Goal: Task Accomplishment & Management: Manage account settings

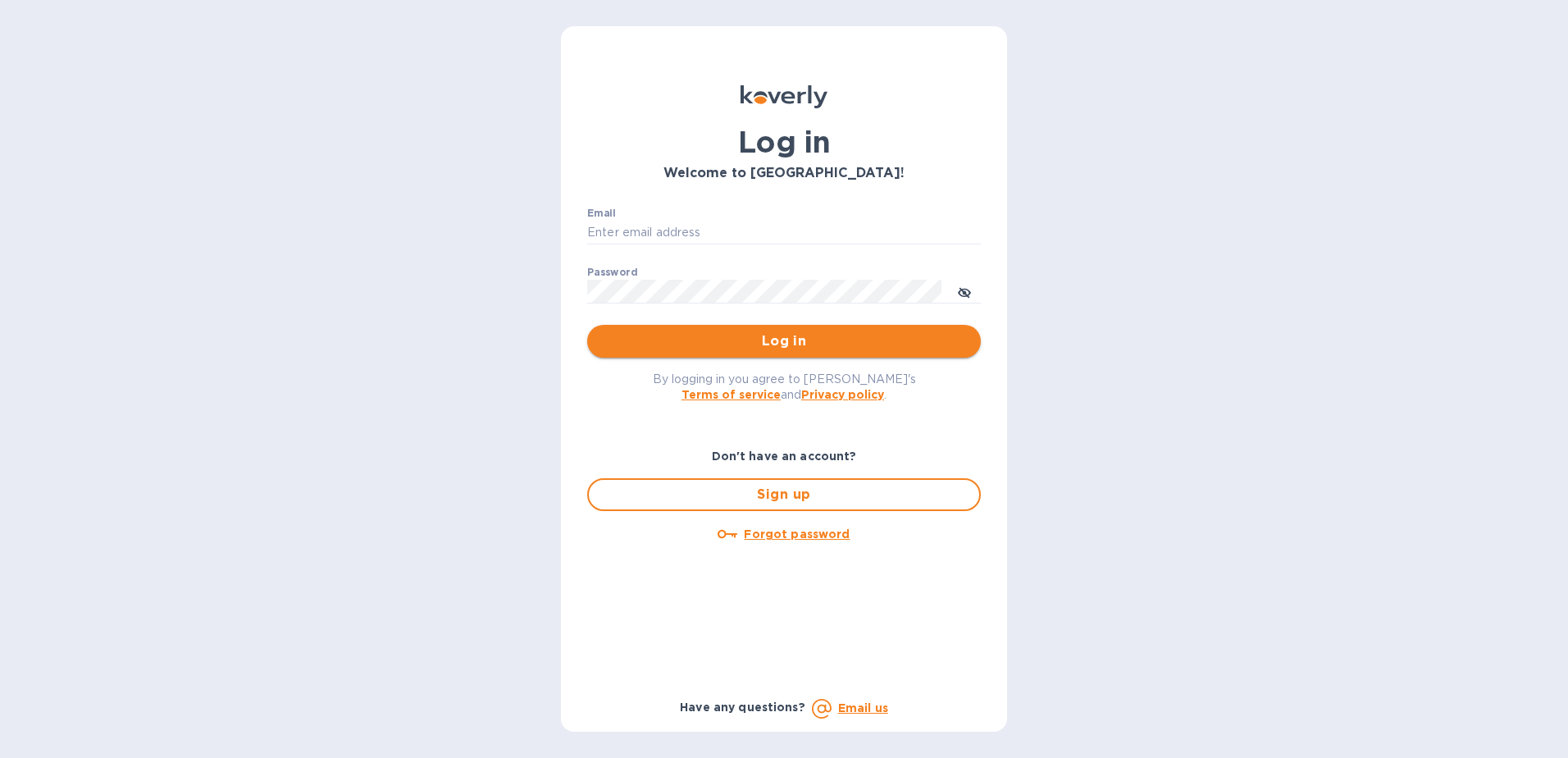
type input "[EMAIL_ADDRESS][DOMAIN_NAME]"
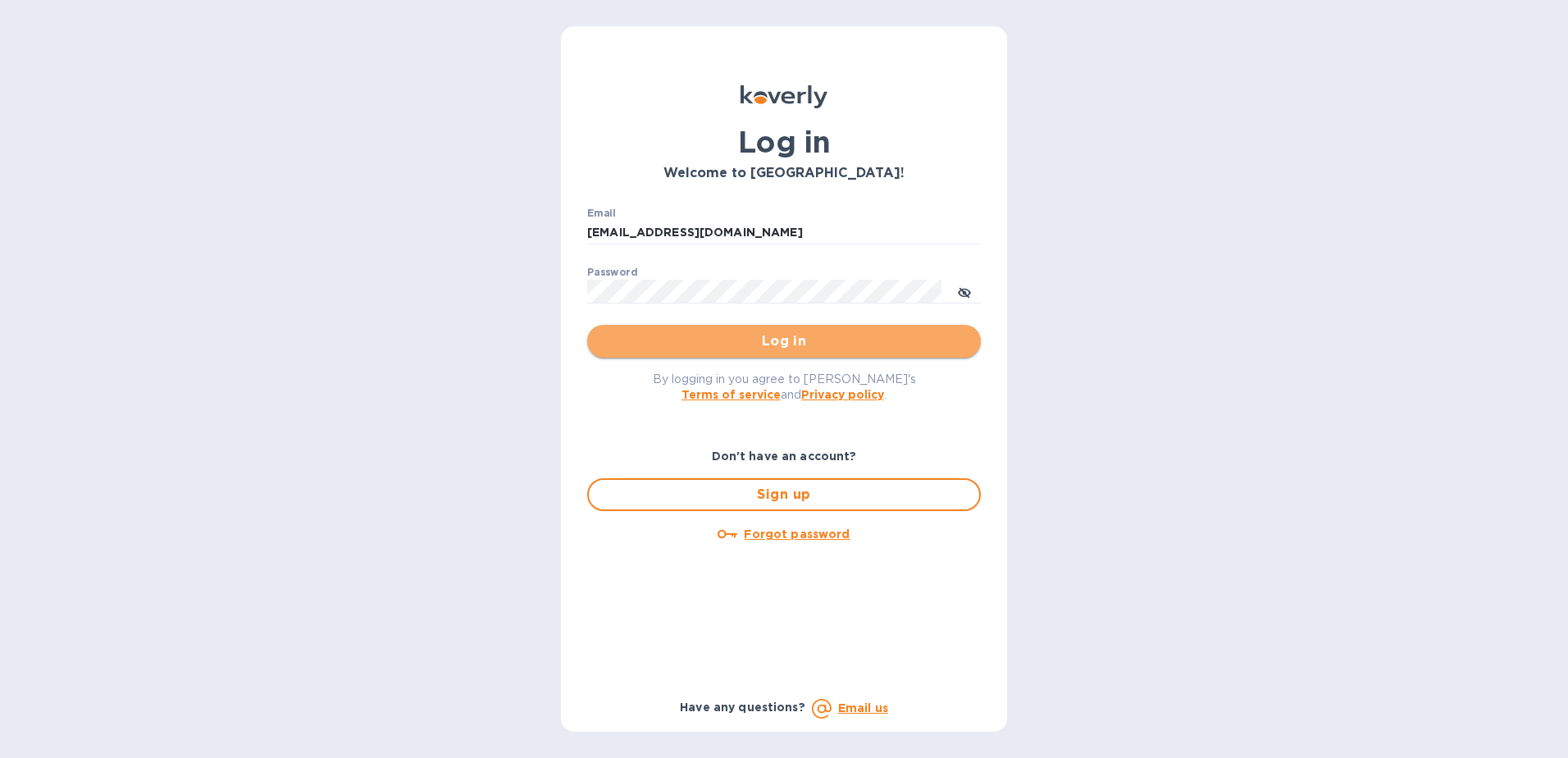
click at [717, 339] on span "Log in" at bounding box center [784, 341] width 367 height 20
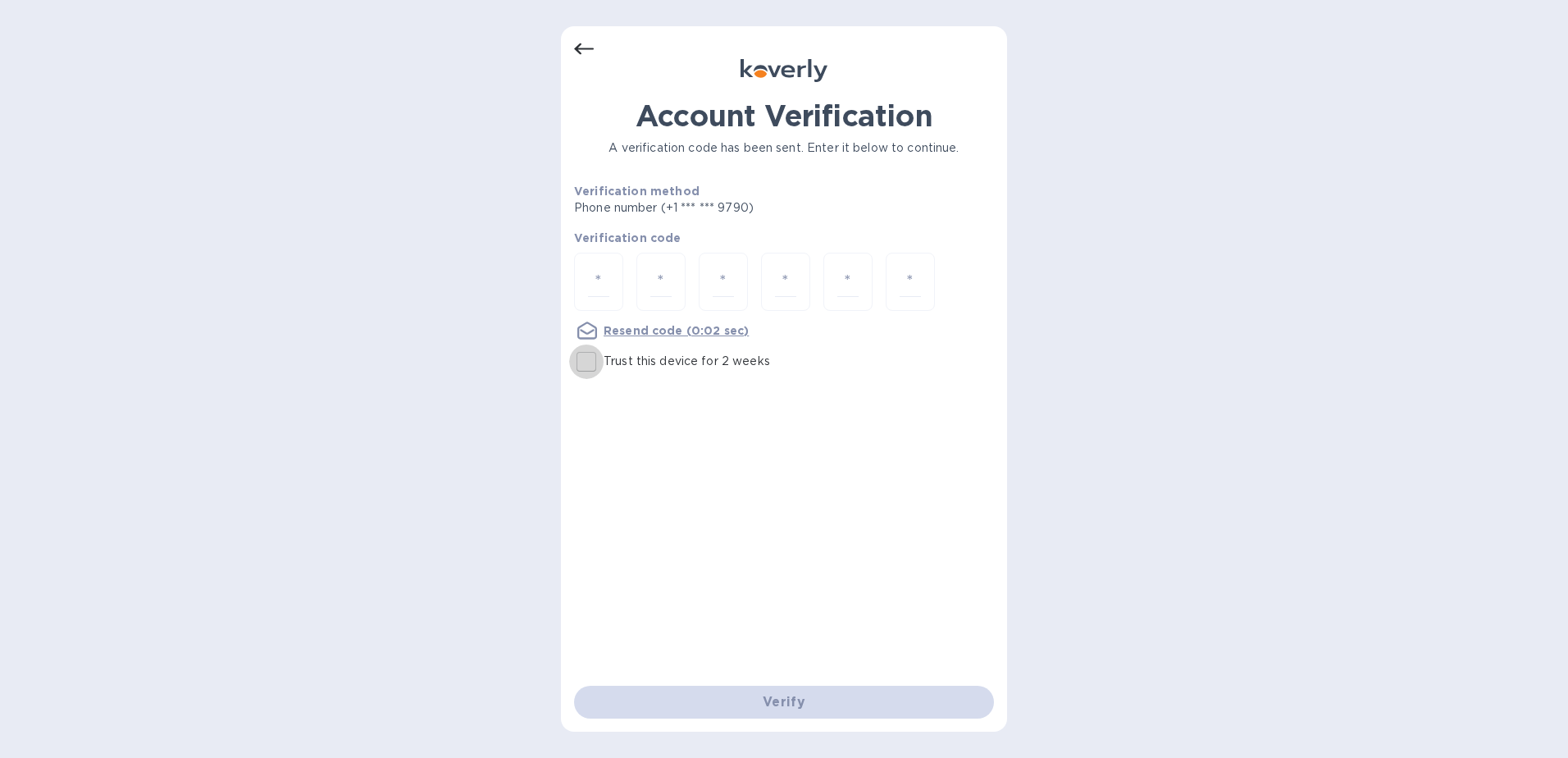
click at [575, 366] on input "Trust this device for 2 weeks" at bounding box center [587, 362] width 35 height 35
checkbox input "true"
click at [595, 284] on input "number" at bounding box center [598, 281] width 22 height 30
type input "7"
type input "4"
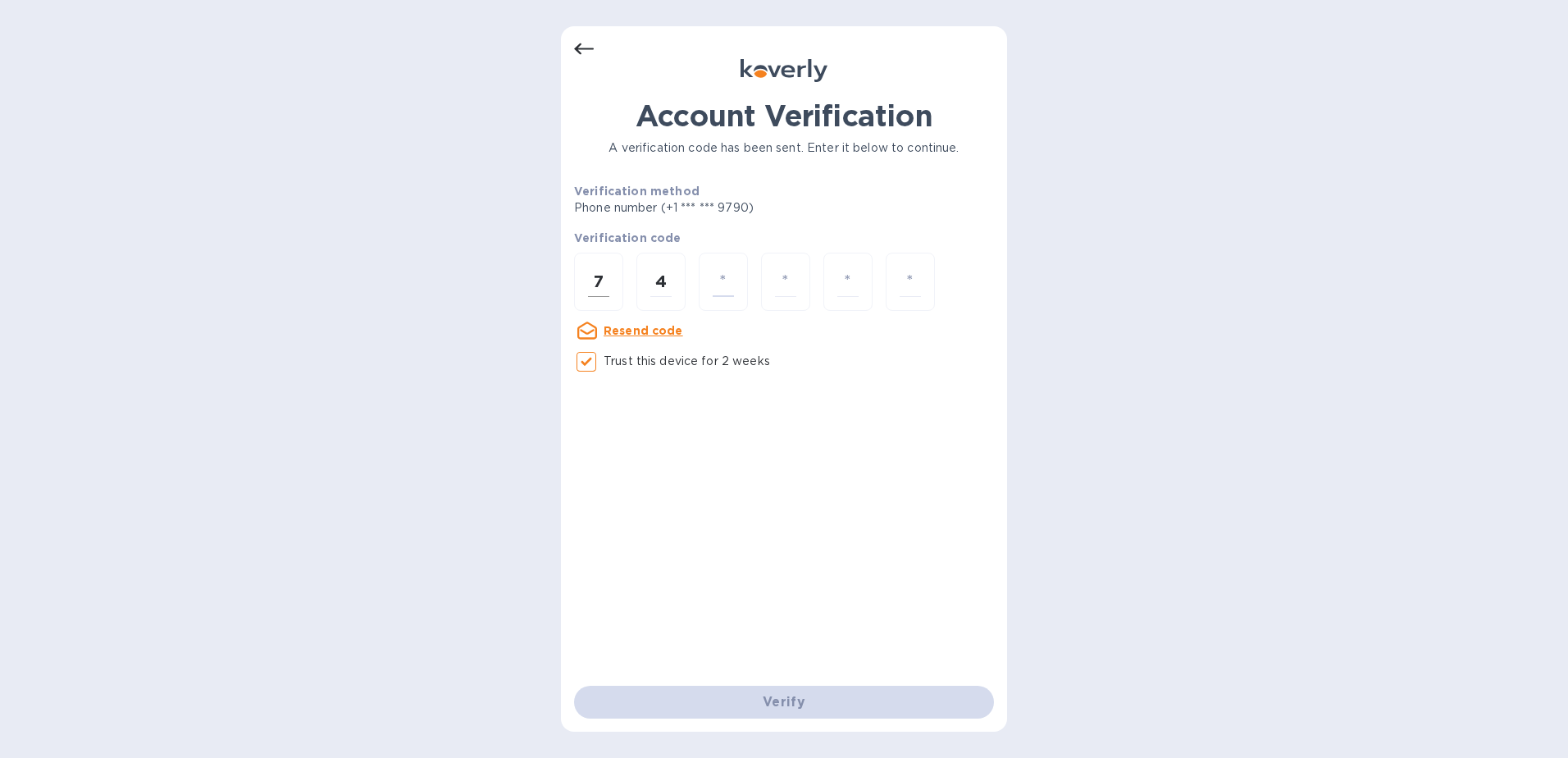
type input "6"
type input "0"
type input "2"
type input "3"
